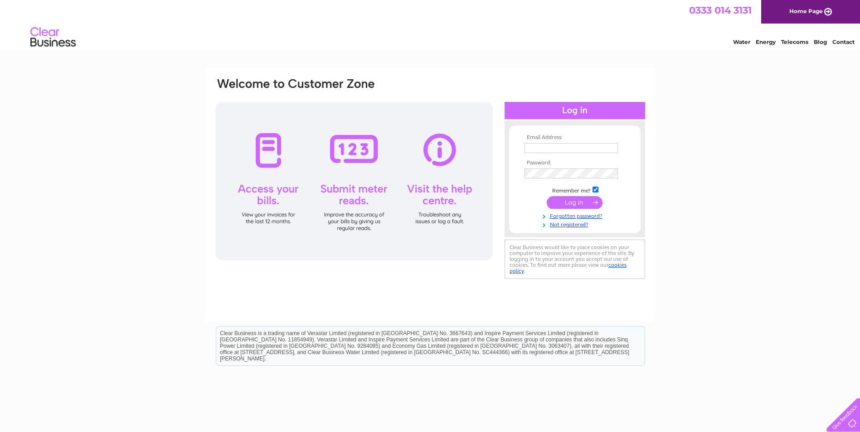
type input "chrismurray@wccproperties.co.uk"
click at [580, 205] on input "submit" at bounding box center [575, 202] width 56 height 13
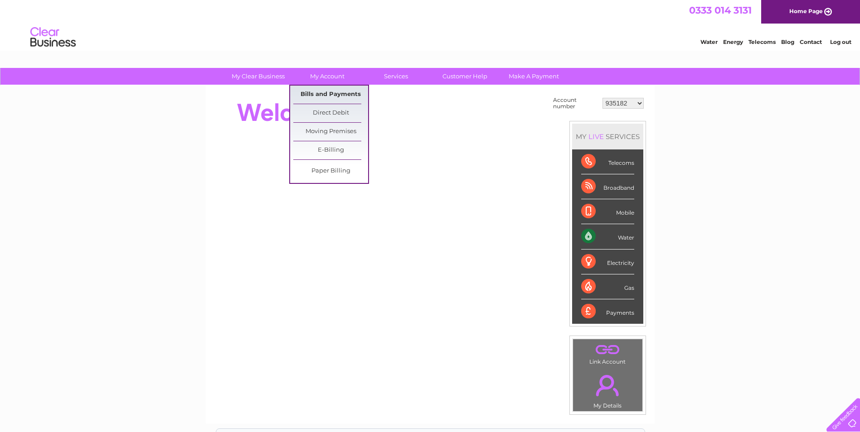
click at [322, 99] on link "Bills and Payments" at bounding box center [330, 95] width 75 height 18
click at [338, 93] on link "Bills and Payments" at bounding box center [330, 95] width 75 height 18
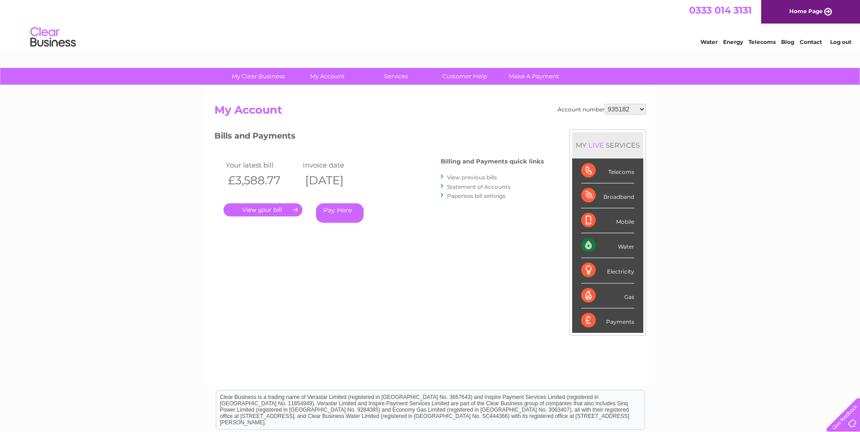
click at [273, 207] on link "." at bounding box center [262, 210] width 79 height 13
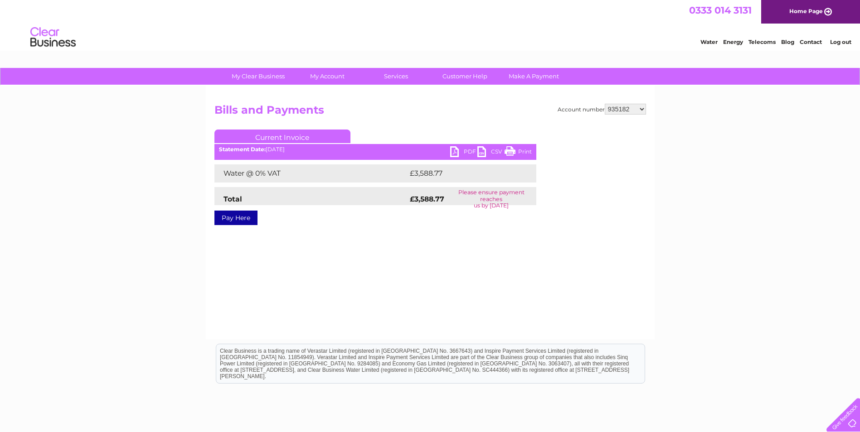
click at [459, 150] on link "PDF" at bounding box center [463, 152] width 27 height 13
click at [642, 108] on select "935182 30266866 30292710" at bounding box center [625, 109] width 41 height 11
select select "30266866"
click at [605, 104] on select "935182 30266866 30292710" at bounding box center [625, 109] width 41 height 11
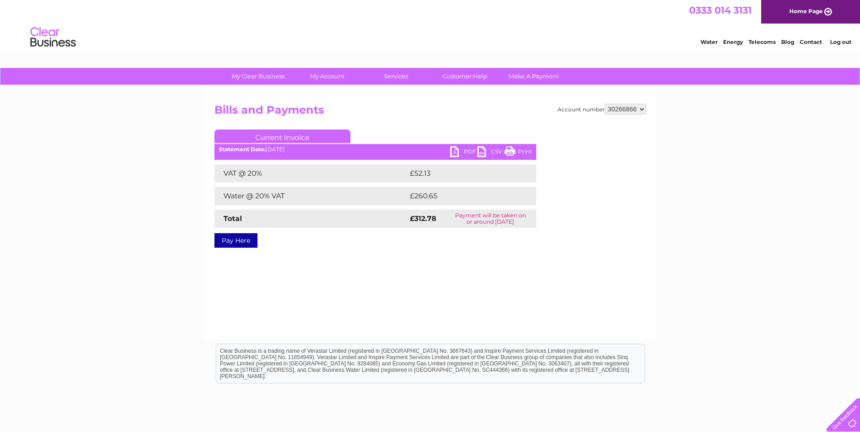
click at [456, 149] on link "PDF" at bounding box center [463, 152] width 27 height 13
click at [645, 108] on select "935182 30266866 30292710" at bounding box center [625, 109] width 41 height 11
select select "30292710"
click at [605, 104] on select "935182 30266866 30292710" at bounding box center [625, 109] width 41 height 11
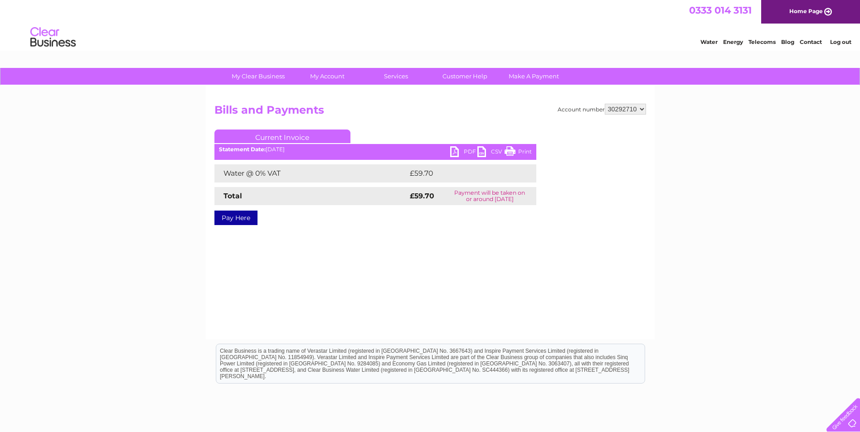
click at [645, 110] on select "935182 30266866 30292710" at bounding box center [625, 109] width 41 height 11
click at [462, 151] on link "PDF" at bounding box center [463, 152] width 27 height 13
